Goal: Download file/media

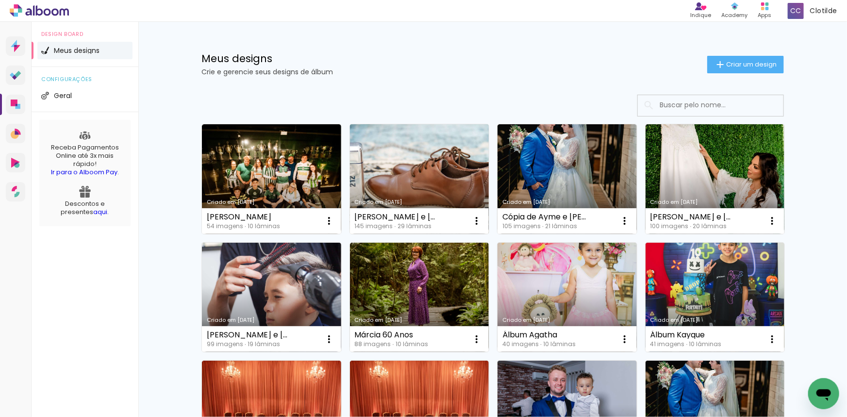
click at [421, 182] on link "Criado em [DATE]" at bounding box center [419, 179] width 139 height 110
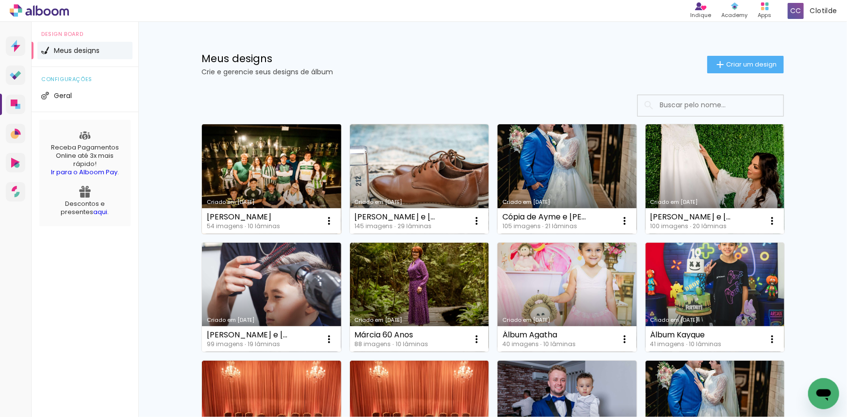
click at [277, 184] on link "Criado em [DATE]" at bounding box center [271, 179] width 139 height 110
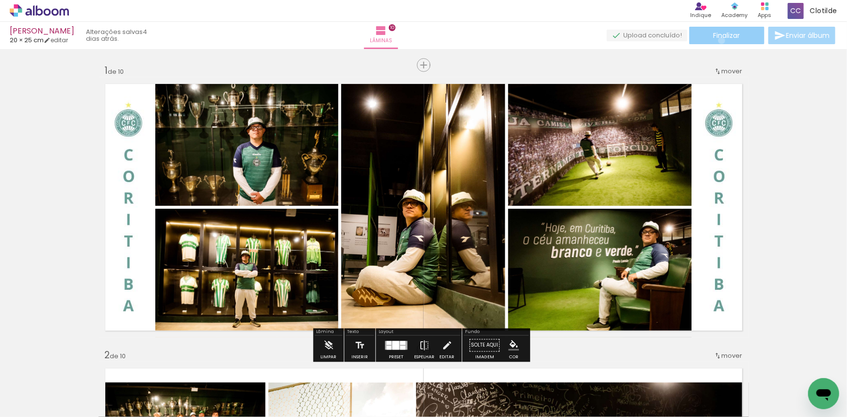
click at [719, 40] on paper-button "Finalizar" at bounding box center [727, 35] width 75 height 17
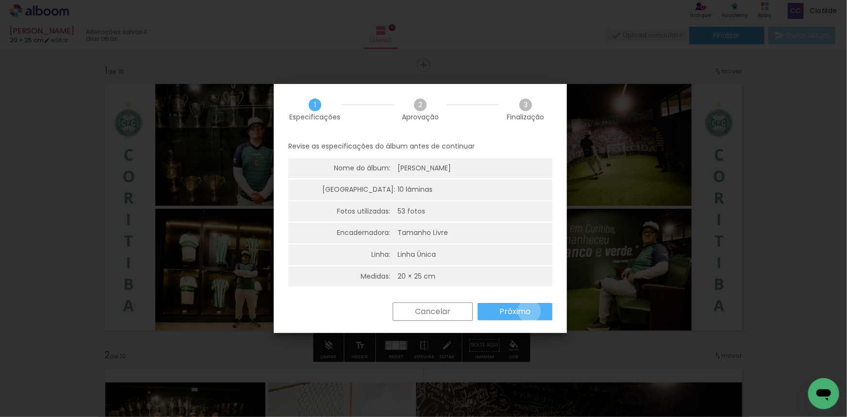
click at [0, 0] on slot "Próximo" at bounding box center [0, 0] width 0 height 0
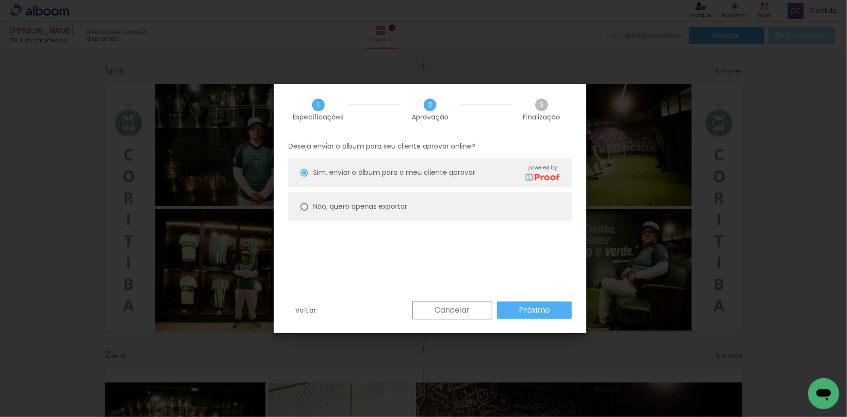
click at [411, 216] on paper-radio-button "Não, quero apenas exportar" at bounding box center [430, 206] width 284 height 29
type paper-radio-button "on"
click at [508, 303] on paper-button "Próximo" at bounding box center [534, 310] width 75 height 17
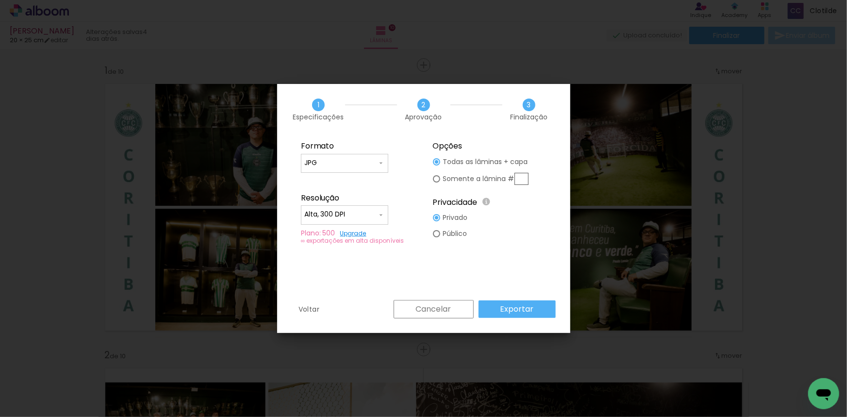
click at [0, 0] on span at bounding box center [0, 0] width 0 height 0
click at [0, 0] on paper-item "Baixa" at bounding box center [0, 0] width 0 height 0
type input "Baixa"
click at [0, 0] on paper-button "Exportar" at bounding box center [0, 0] width 0 height 0
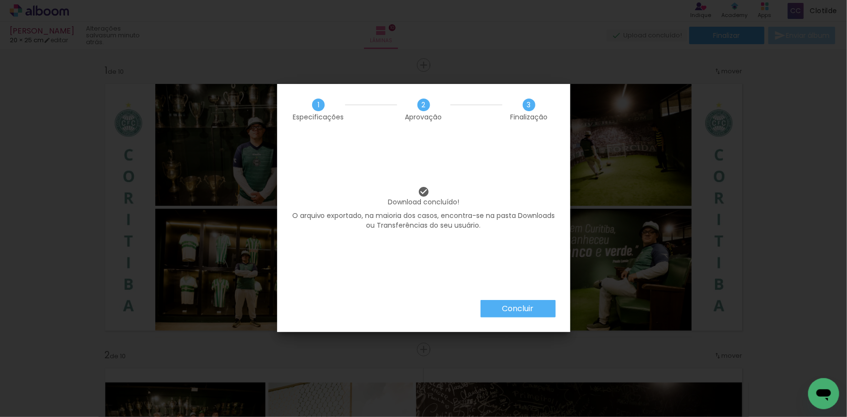
click at [0, 0] on slot "Concluir" at bounding box center [0, 0] width 0 height 0
